Goal: Obtain resource: Download file/media

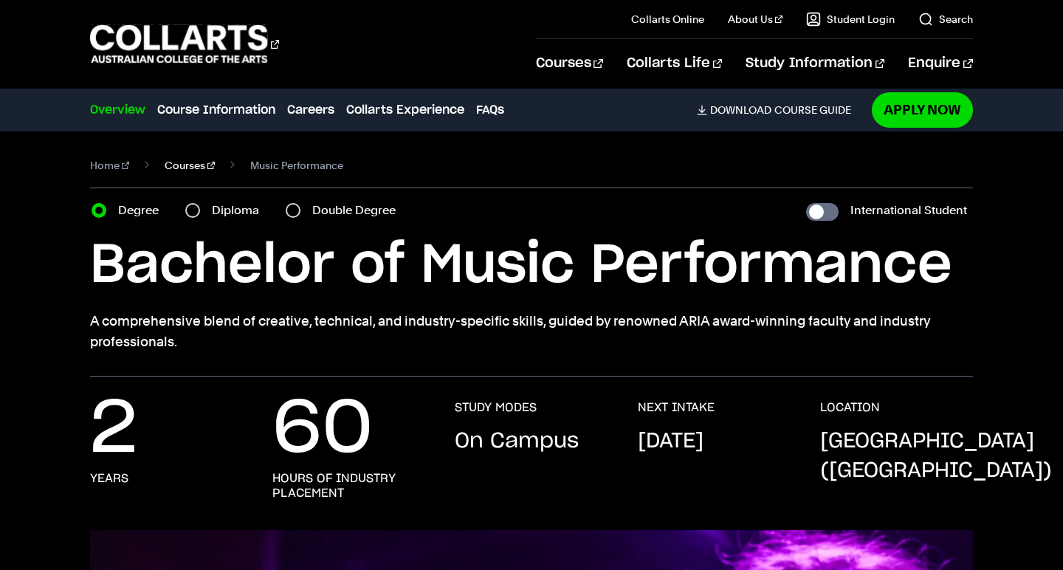
click at [187, 168] on link "Courses" at bounding box center [190, 165] width 50 height 21
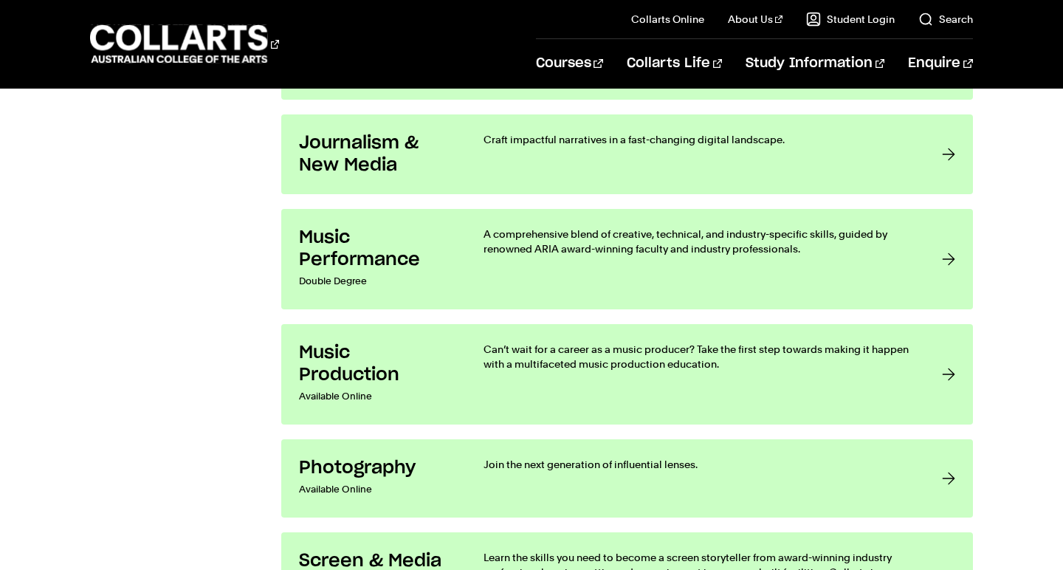
scroll to position [2887, 0]
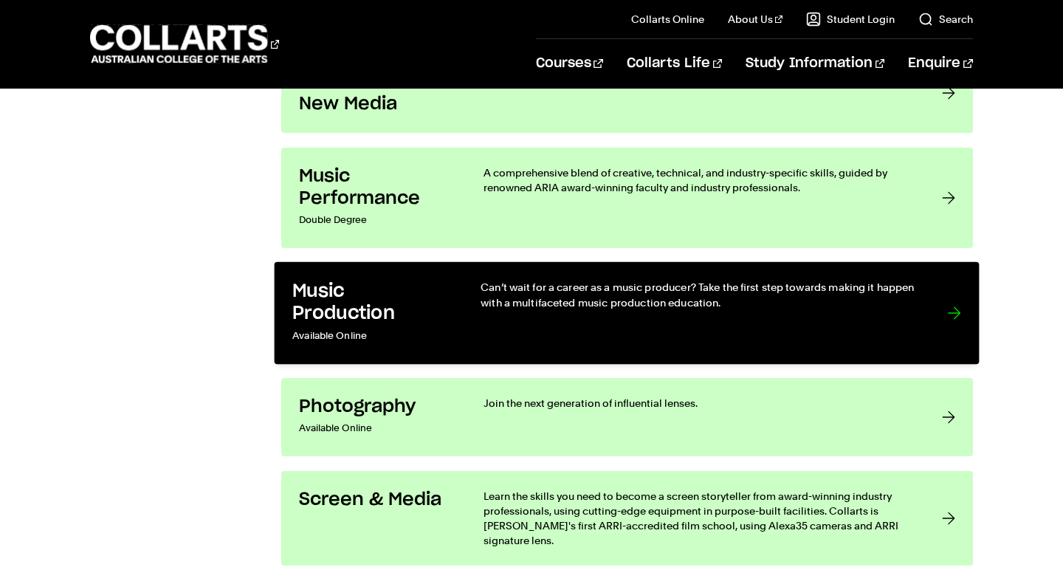
click at [449, 332] on p "Available Online" at bounding box center [372, 336] width 158 height 21
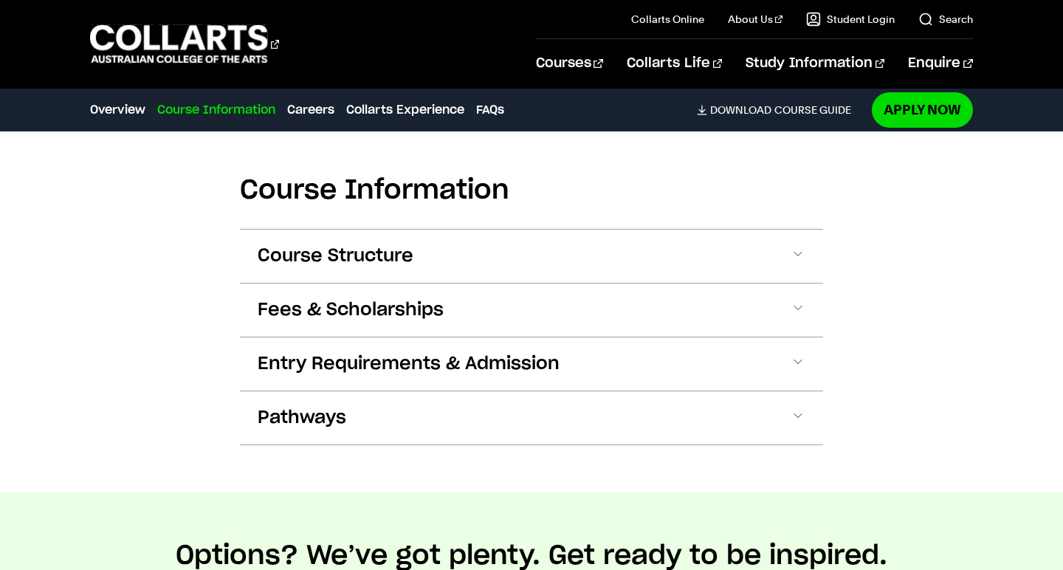
scroll to position [1889, 0]
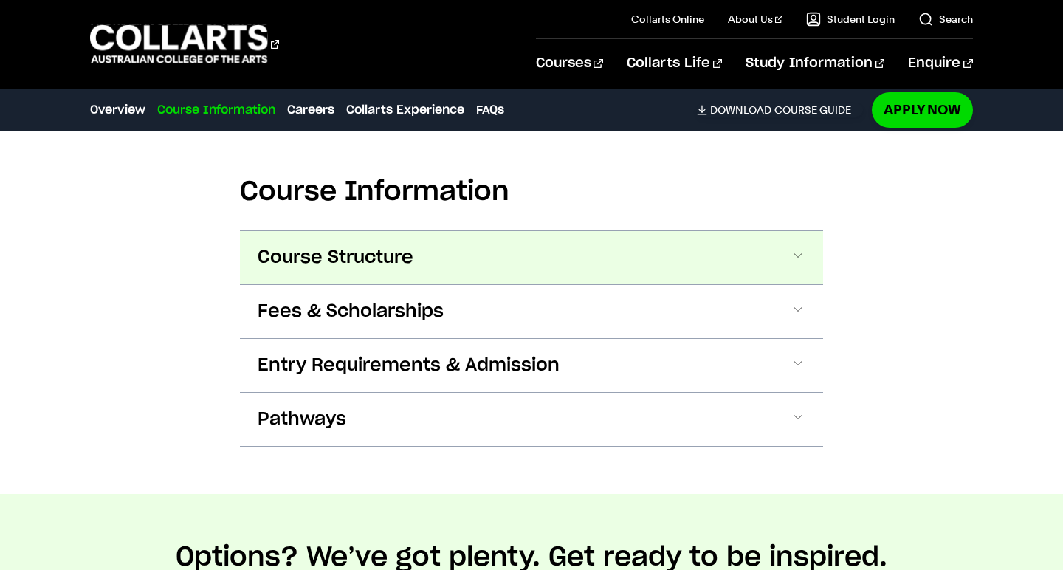
click at [435, 265] on button "Course Structure" at bounding box center [531, 257] width 583 height 53
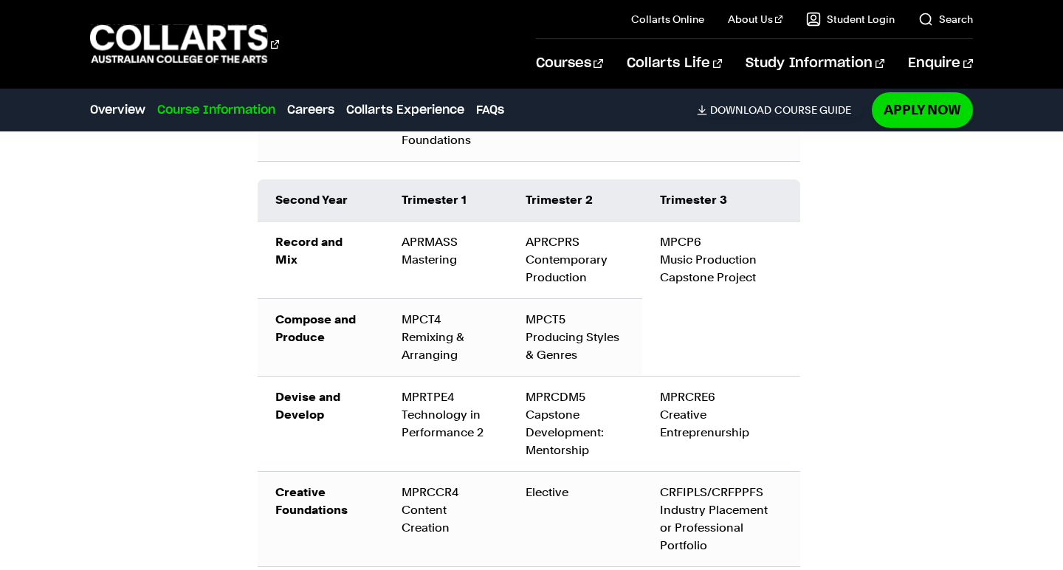
scroll to position [2549, 0]
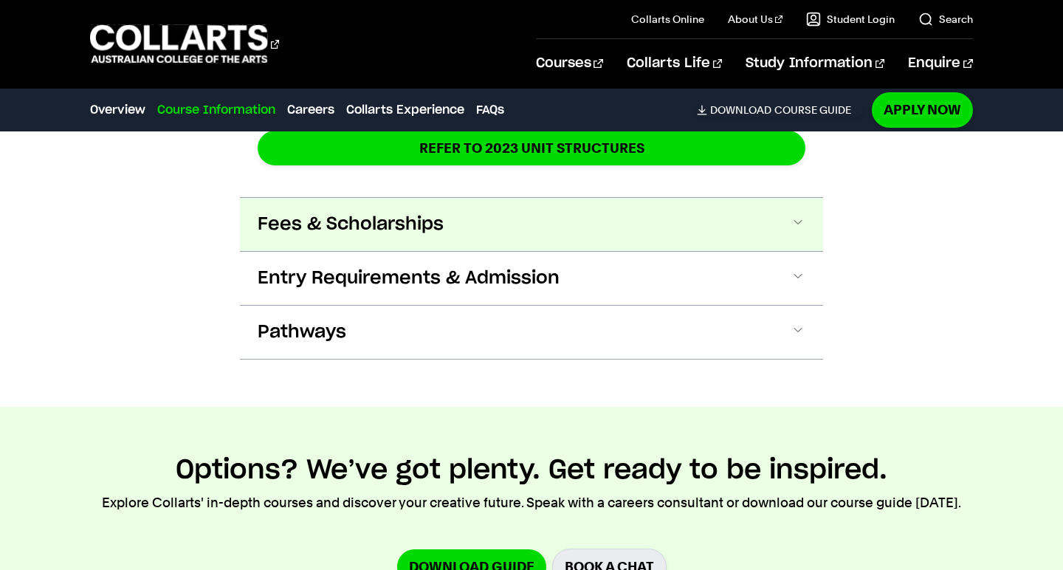
click at [654, 216] on button "Fees & Scholarships" at bounding box center [531, 224] width 583 height 53
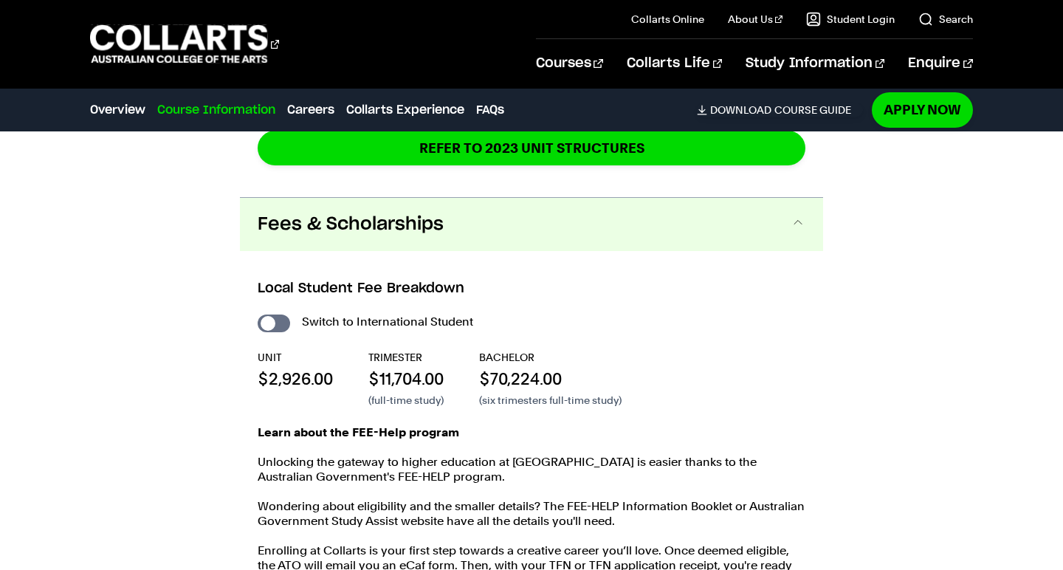
scroll to position [3101, 0]
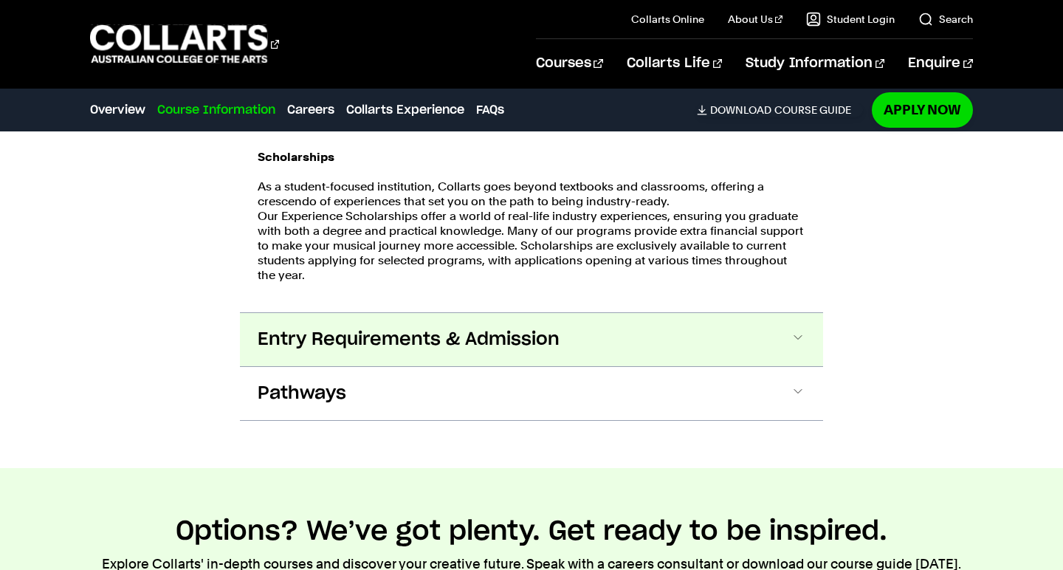
click at [608, 315] on button "Entry Requirements & Admission" at bounding box center [531, 339] width 583 height 53
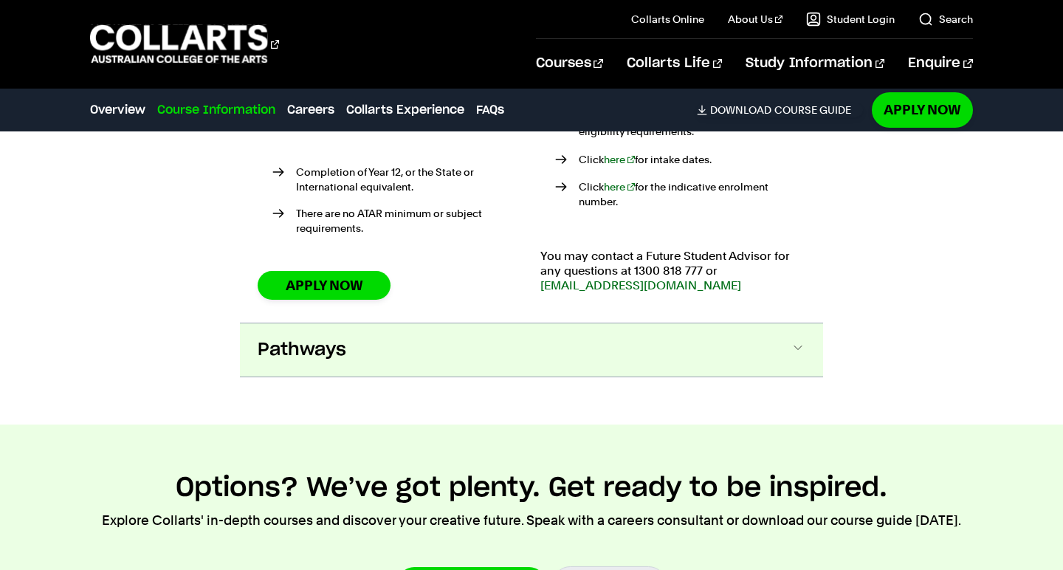
click at [583, 332] on button "Pathways" at bounding box center [531, 349] width 583 height 53
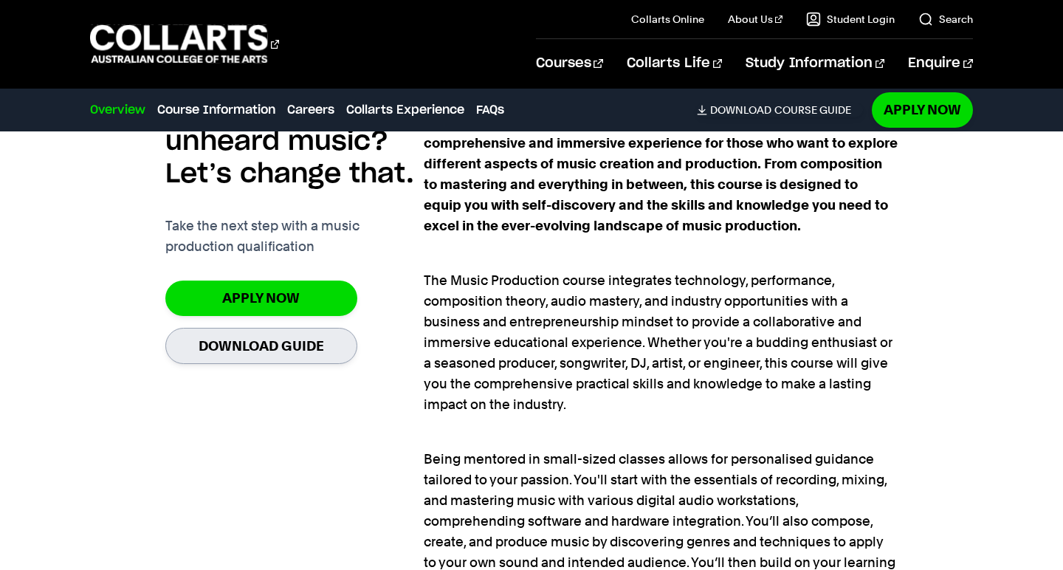
scroll to position [998, 0]
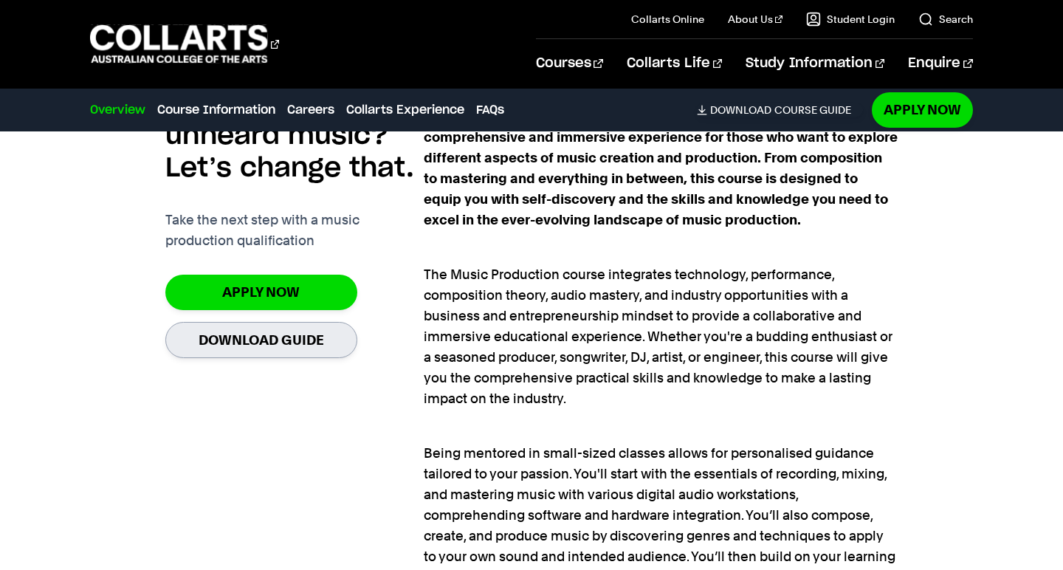
click at [281, 337] on link "Download Guide" at bounding box center [261, 340] width 192 height 36
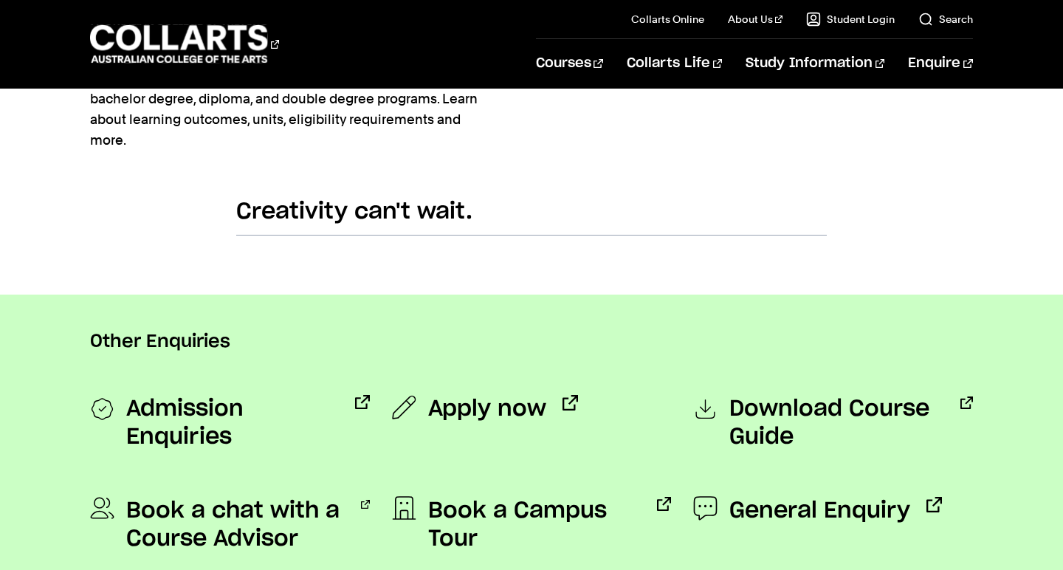
scroll to position [959, 0]
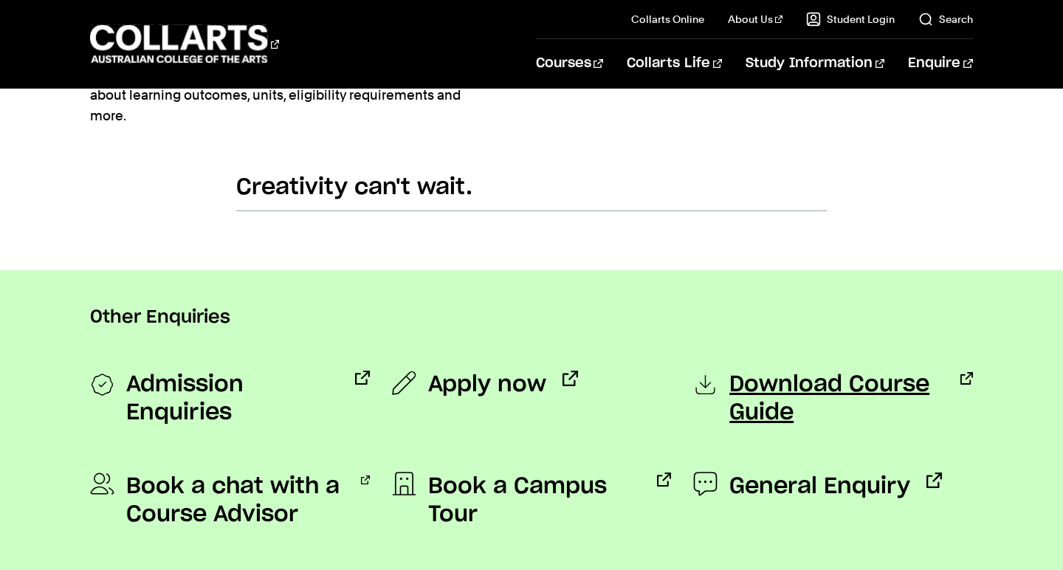
click at [779, 407] on span "Download Course Guide" at bounding box center [837, 399] width 215 height 56
